Goal: Find specific page/section: Find specific page/section

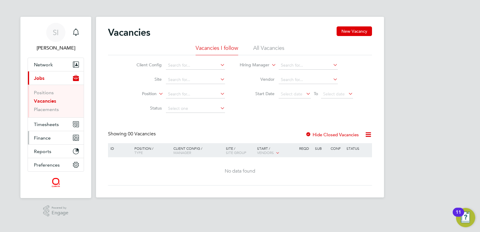
click at [45, 138] on span "Finance" at bounding box center [42, 138] width 17 height 6
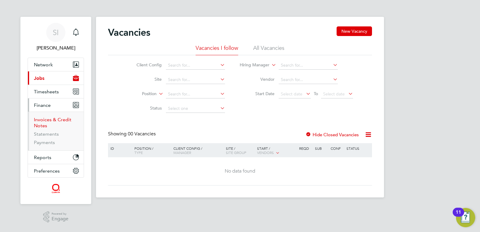
click at [47, 122] on link "Invoices & Credit Notes" at bounding box center [52, 123] width 37 height 12
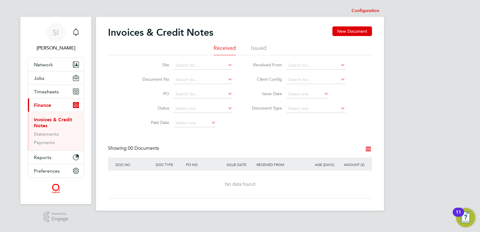
click at [265, 49] on li "Issued" at bounding box center [259, 49] width 16 height 11
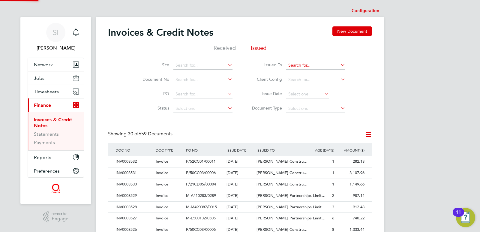
click at [302, 68] on input at bounding box center [315, 65] width 59 height 8
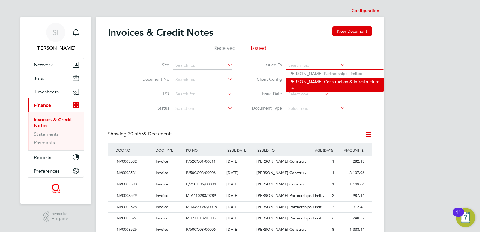
click at [303, 84] on li "[PERSON_NAME] Construction & Infrastructure Ltd" at bounding box center [335, 84] width 98 height 13
type input "[PERSON_NAME] Construction & Infrastructure Ltd"
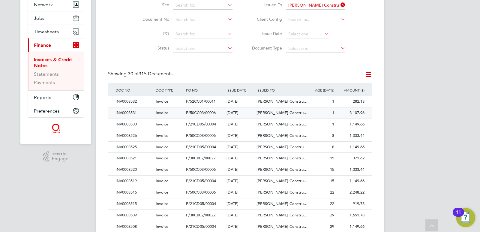
click at [160, 115] on span "Invoice" at bounding box center [162, 112] width 13 height 5
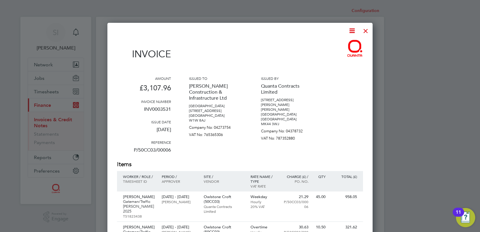
click at [364, 30] on div at bounding box center [365, 29] width 11 height 11
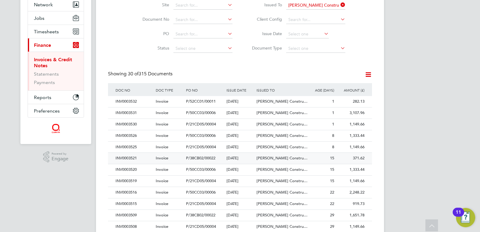
scroll to position [90, 0]
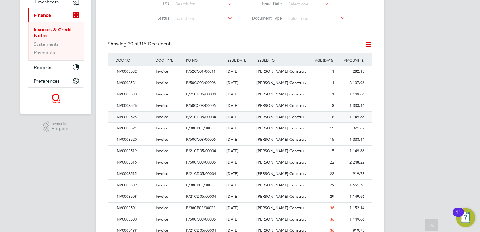
click at [162, 119] on span "Invoice" at bounding box center [162, 116] width 13 height 5
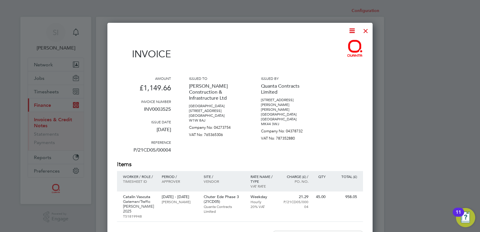
click at [369, 31] on div at bounding box center [365, 29] width 11 height 11
